Goal: Transaction & Acquisition: Purchase product/service

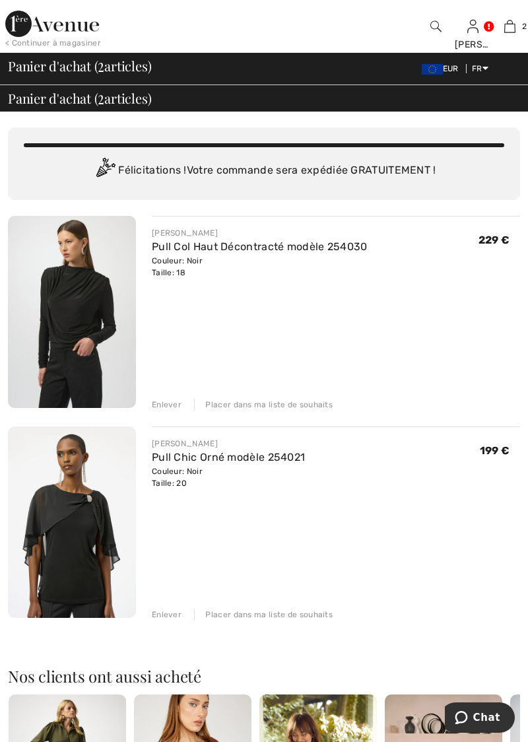
click at [96, 300] on img at bounding box center [72, 312] width 128 height 192
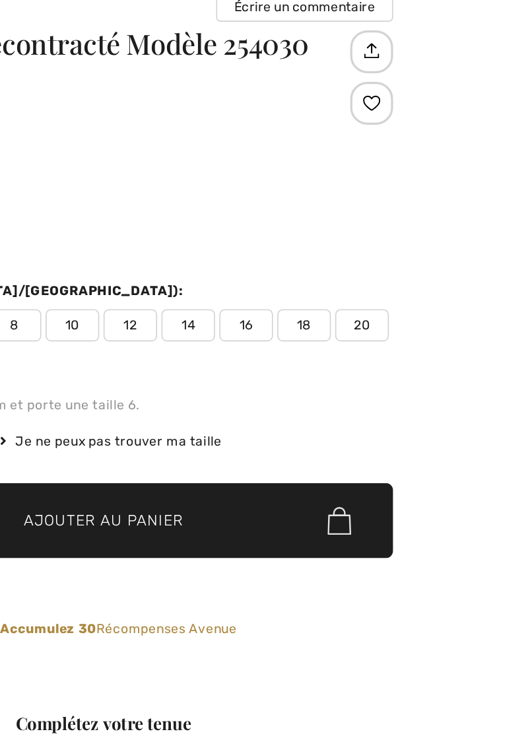
click at [496, 294] on span "20" at bounding box center [490, 300] width 33 height 20
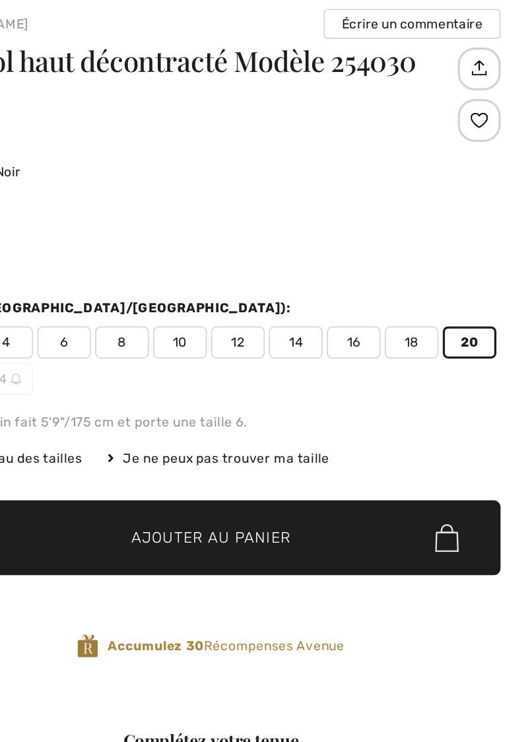
click at [481, 424] on img at bounding box center [476, 419] width 15 height 17
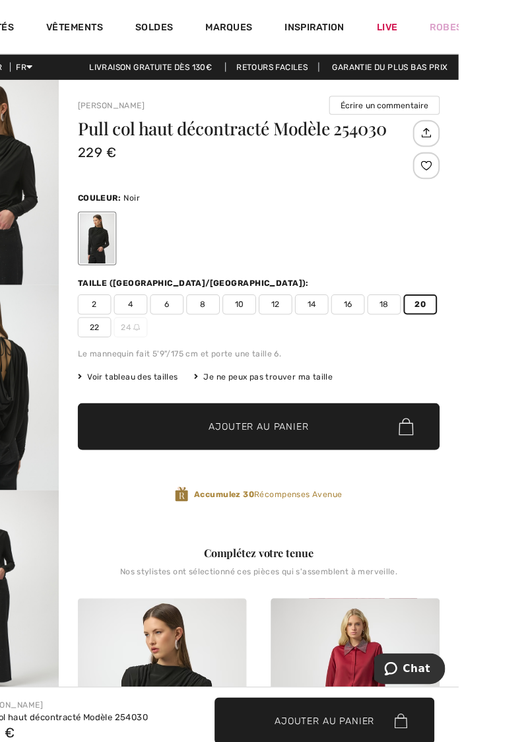
scroll to position [3, 0]
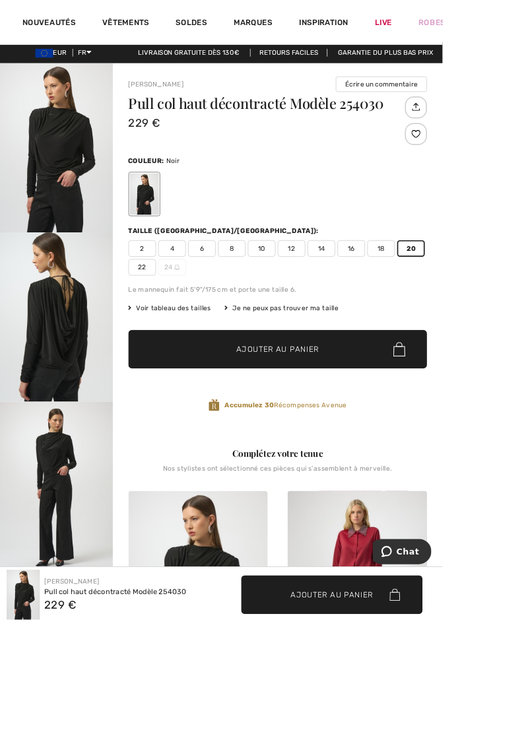
click at [426, 623] on img at bounding box center [426, 711] width 166 height 250
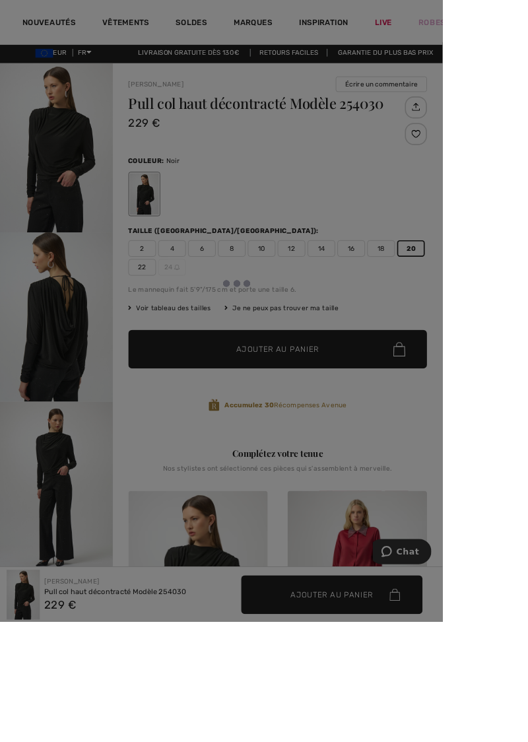
scroll to position [0, 0]
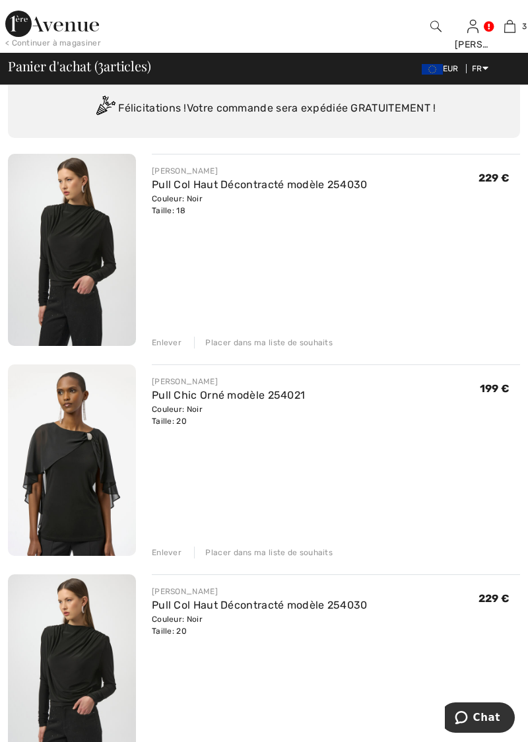
scroll to position [61, 0]
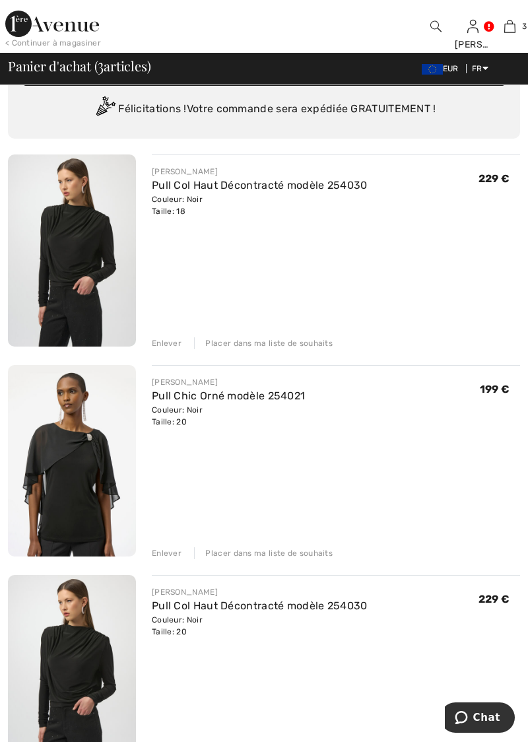
click at [180, 341] on div "Enlever" at bounding box center [167, 343] width 30 height 12
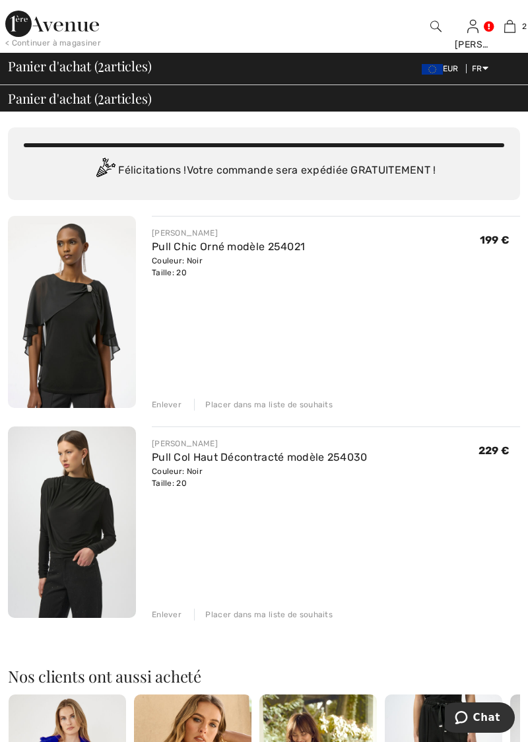
click at [103, 499] on img at bounding box center [72, 522] width 128 height 192
click at [125, 539] on img at bounding box center [72, 522] width 128 height 192
click at [95, 547] on img at bounding box center [72, 522] width 128 height 192
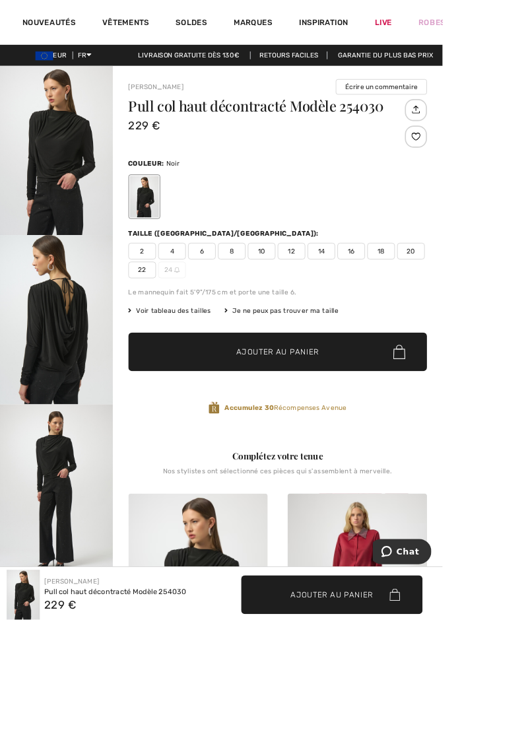
click at [77, 381] on img "2 / 4" at bounding box center [67, 382] width 135 height 202
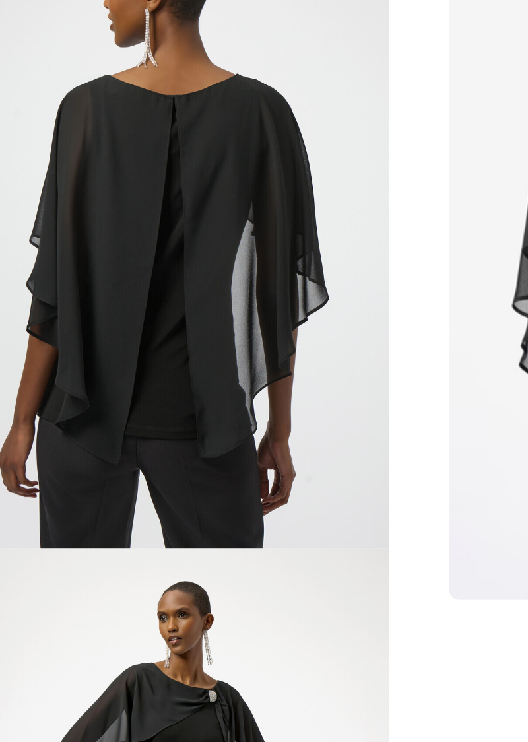
scroll to position [70, 0]
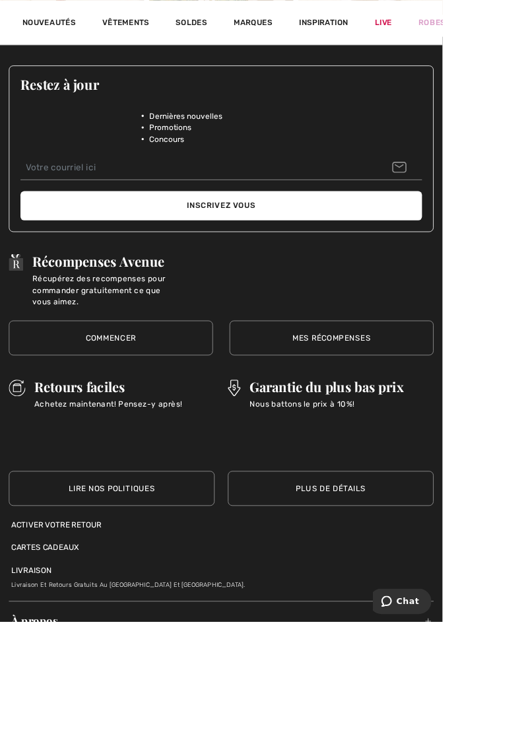
scroll to position [5018, 0]
